Goal: Task Accomplishment & Management: Complete application form

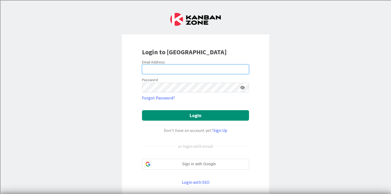
click at [162, 72] on input "email" at bounding box center [195, 70] width 107 height 10
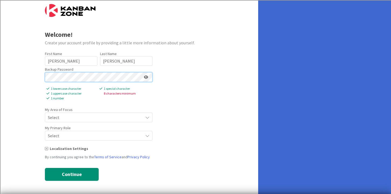
scroll to position [3, 0]
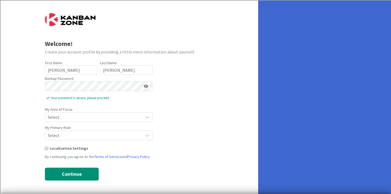
click at [76, 115] on span "Select" at bounding box center [94, 118] width 93 height 8
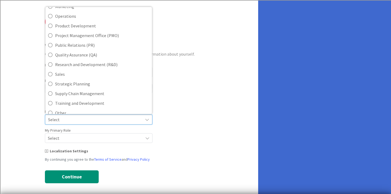
scroll to position [120, 0]
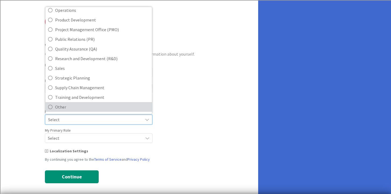
click at [71, 105] on span "Other" at bounding box center [102, 107] width 94 height 8
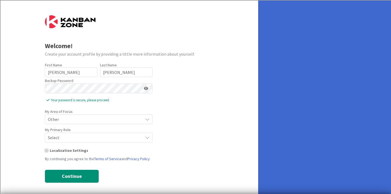
scroll to position [3, 0]
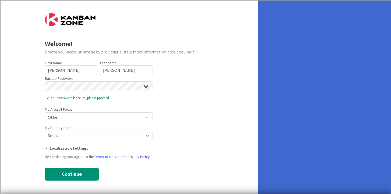
click at [90, 121] on span "Select" at bounding box center [94, 118] width 93 height 8
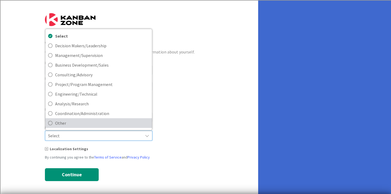
click at [96, 124] on span "Other" at bounding box center [102, 123] width 94 height 8
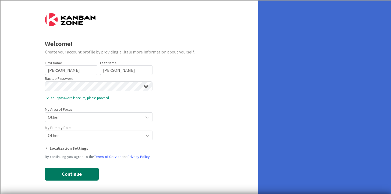
click at [83, 171] on button "Continue" at bounding box center [72, 174] width 54 height 13
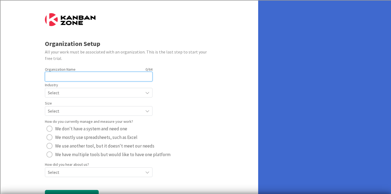
click at [96, 79] on input "text" at bounding box center [99, 77] width 108 height 10
type input "[GEOGRAPHIC_DATA]"
